Goal: Information Seeking & Learning: Learn about a topic

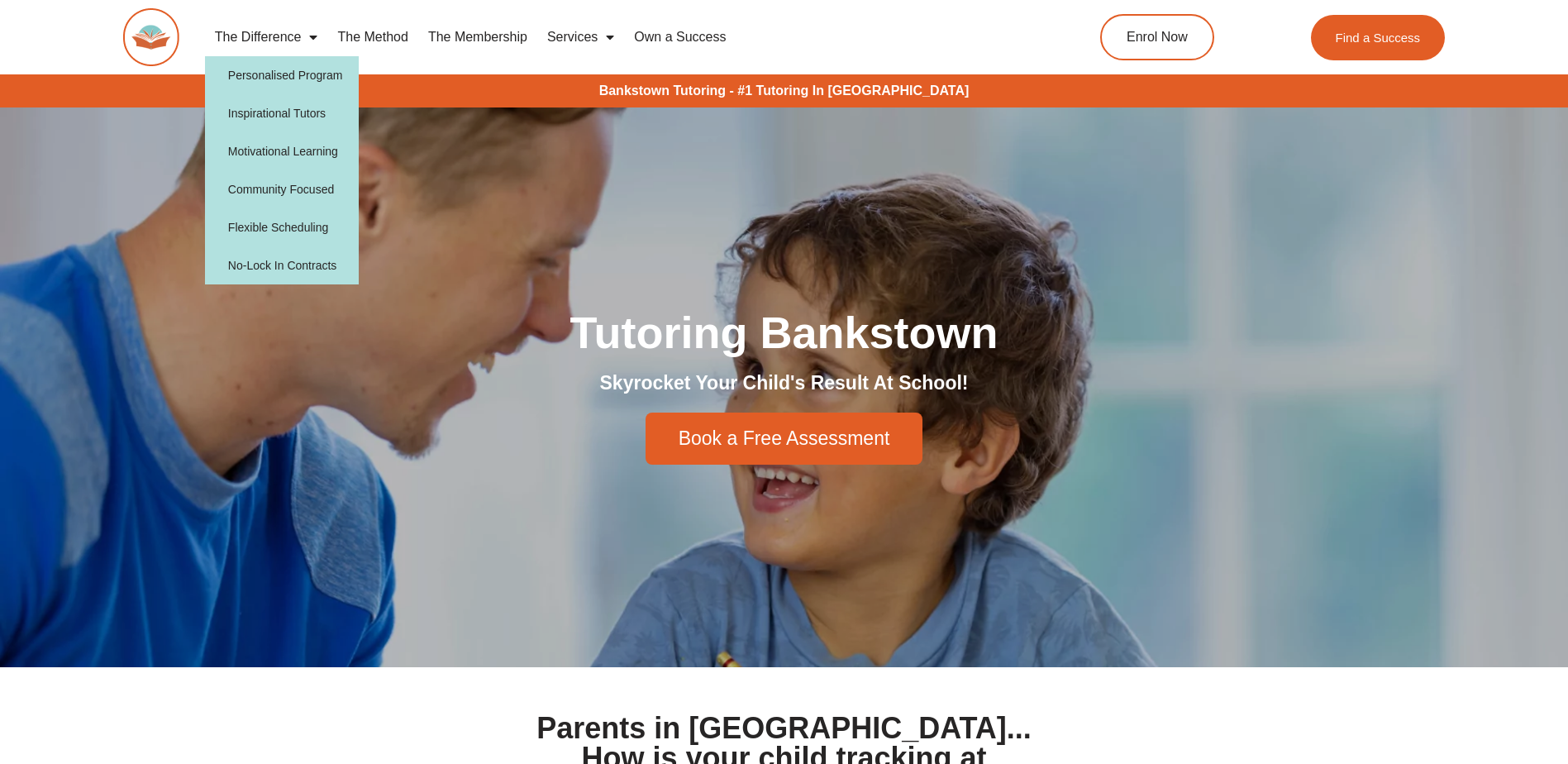
click at [283, 42] on link "The Difference" at bounding box center [266, 37] width 123 height 38
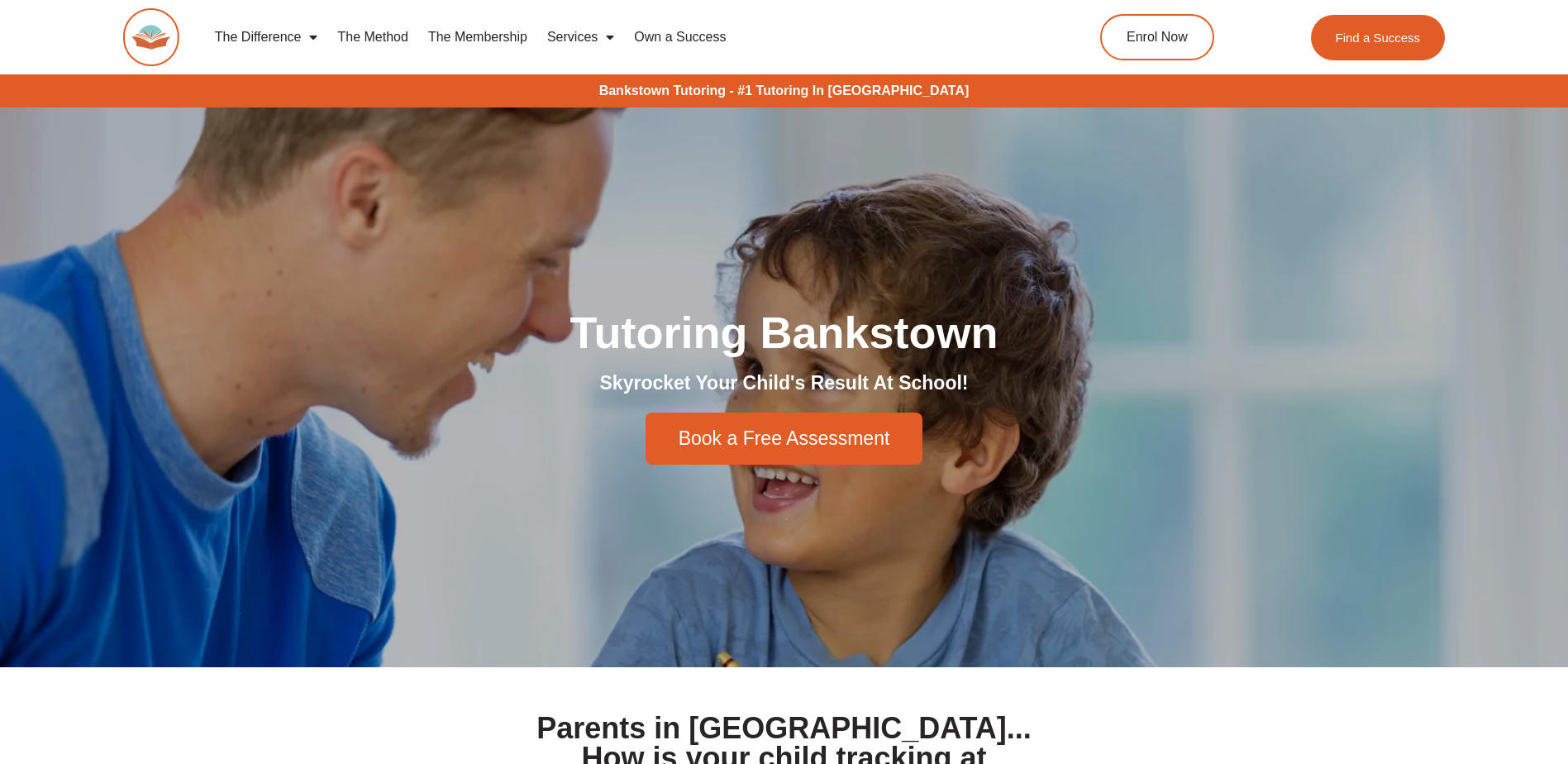
click at [284, 35] on link "The Difference" at bounding box center [266, 37] width 123 height 38
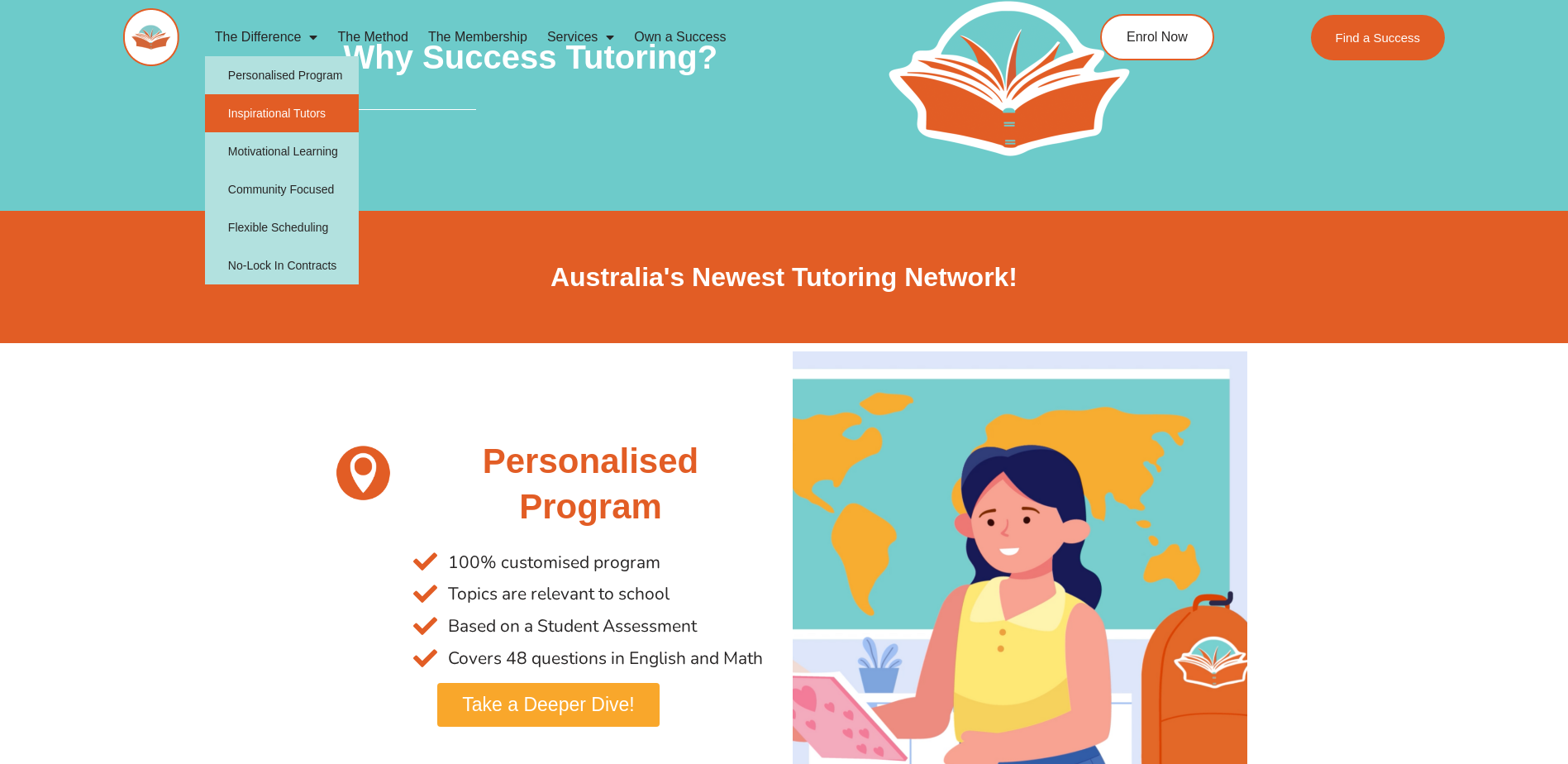
click at [293, 106] on link "Inspirational Tutors" at bounding box center [282, 113] width 155 height 38
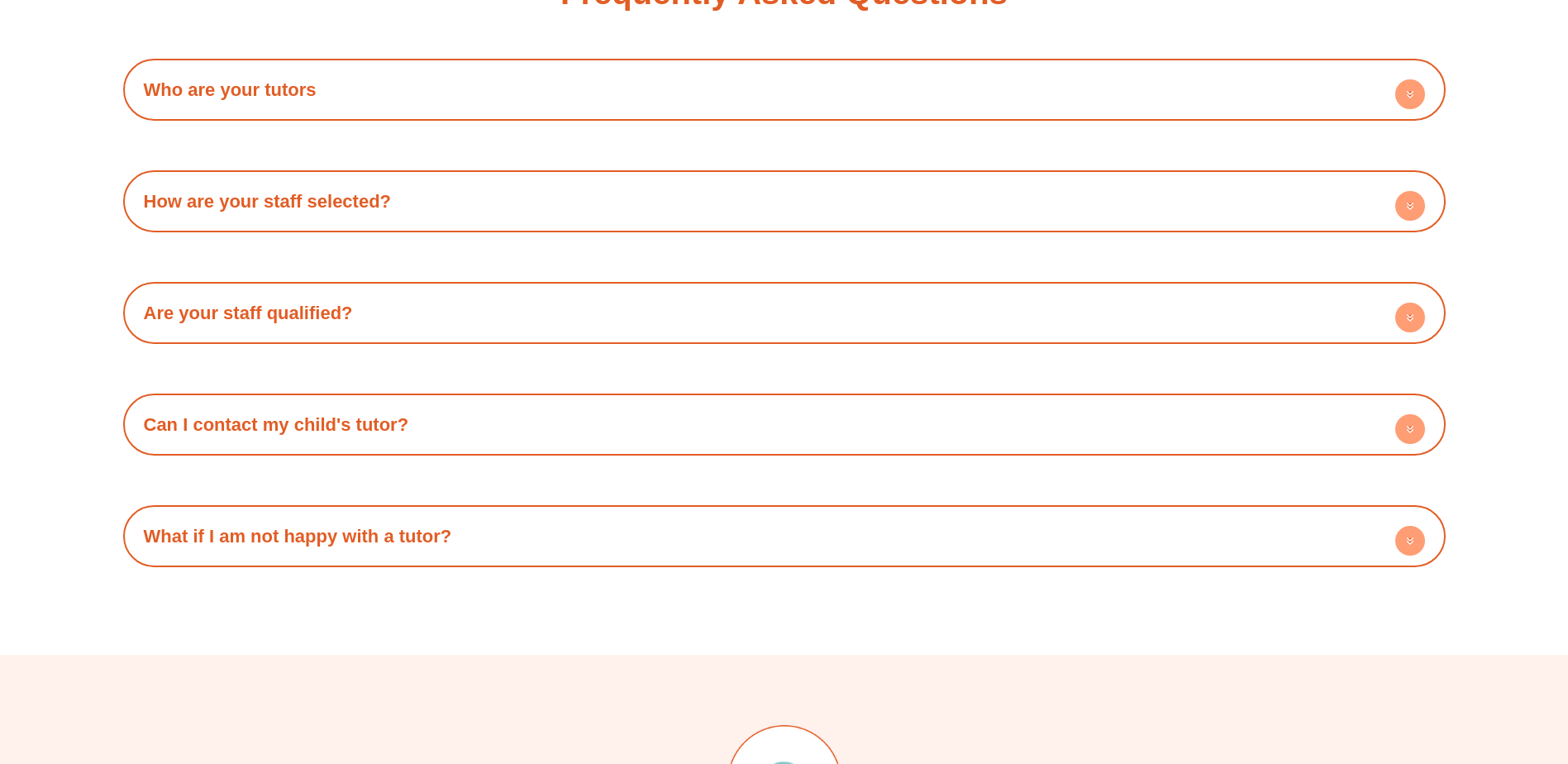
scroll to position [3154, 0]
click at [553, 504] on div "What if I am not happy with a tutor? You can express your concerns to the tutor…" at bounding box center [784, 535] width 1322 height 62
click at [561, 513] on h4 "What if I am not happy with a tutor?" at bounding box center [784, 535] width 1306 height 45
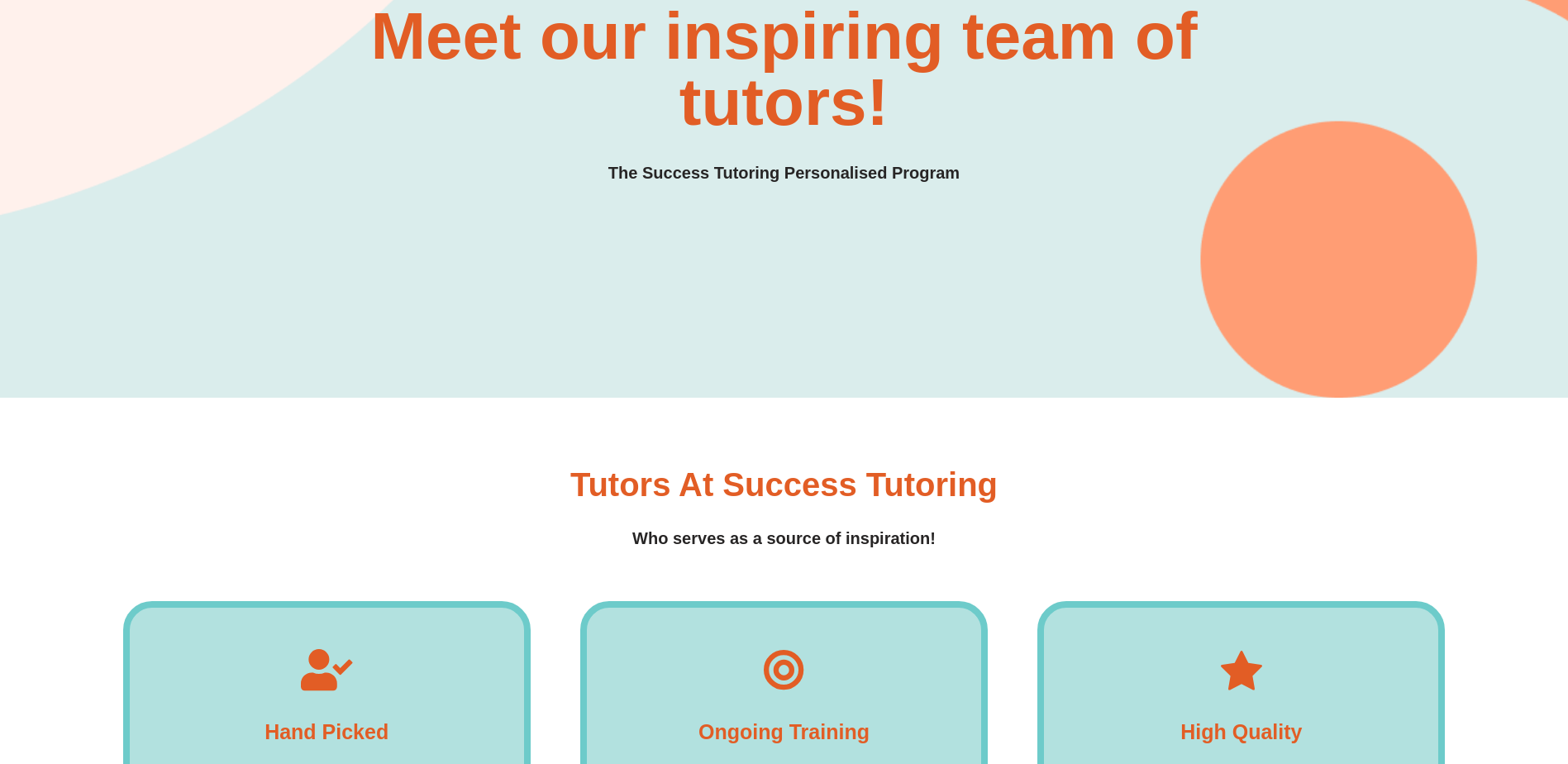
scroll to position [0, 0]
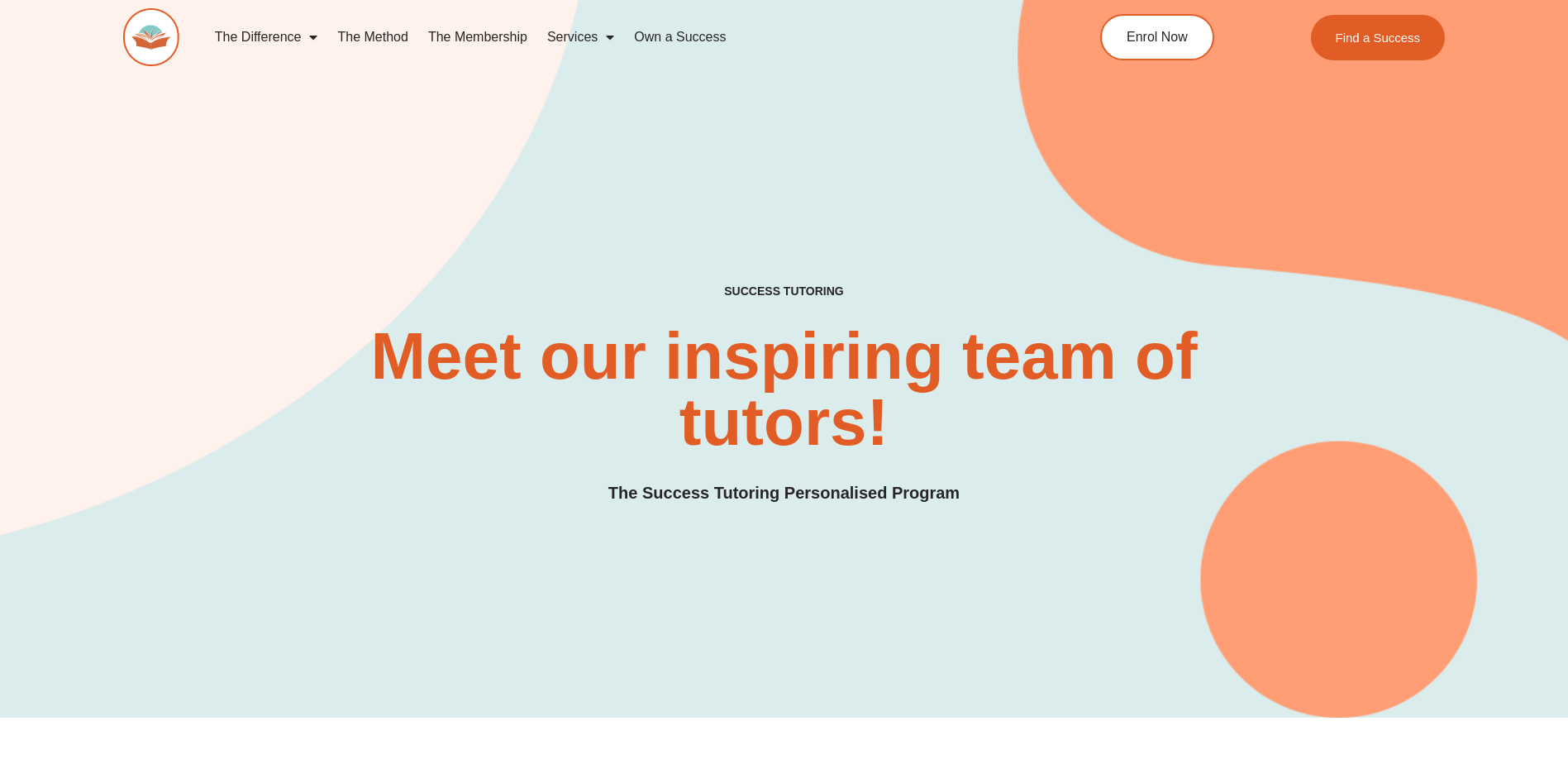
click at [483, 44] on link "The Membership" at bounding box center [477, 37] width 119 height 38
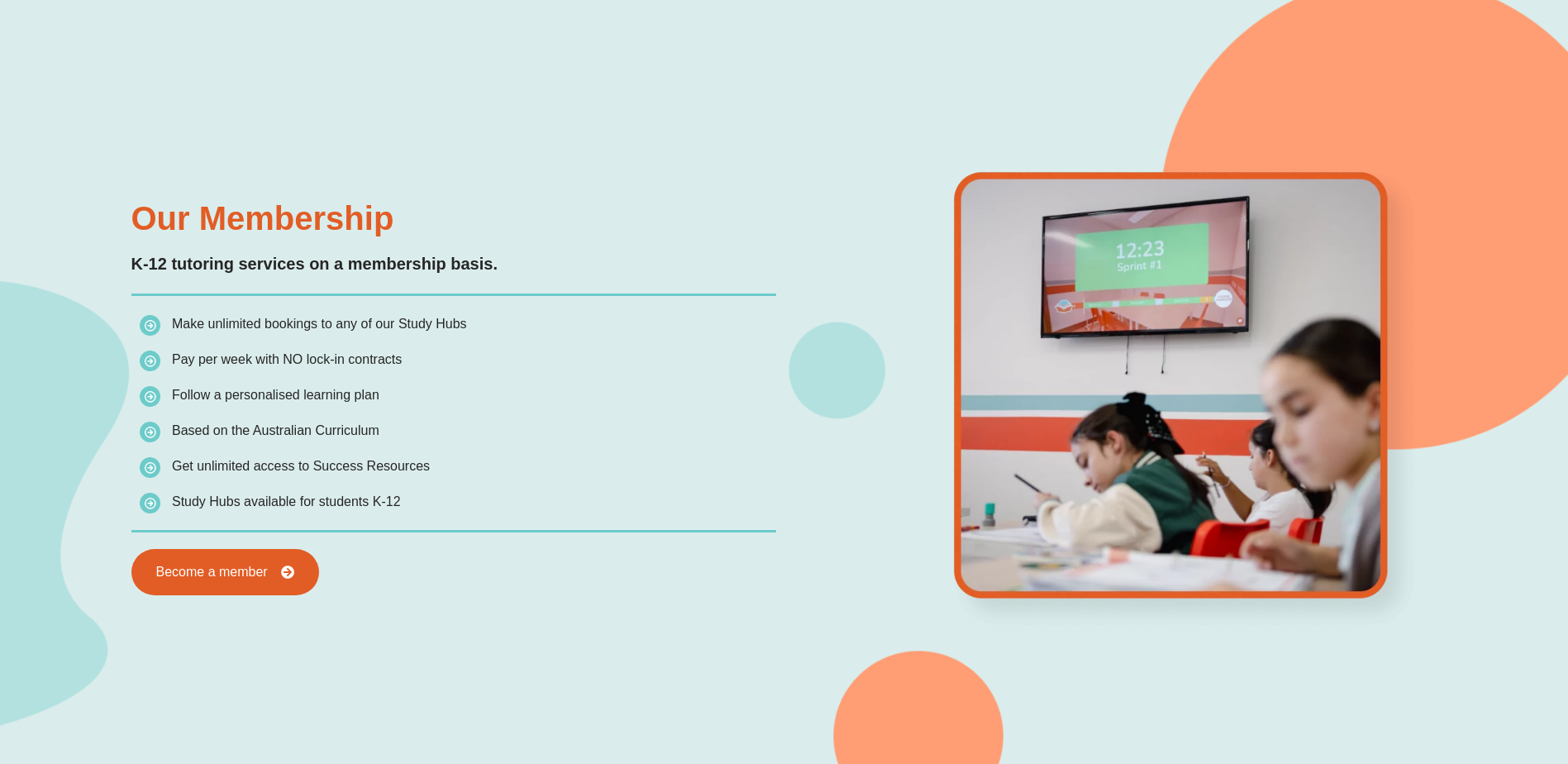
scroll to position [1482, 0]
